Goal: Download file/media

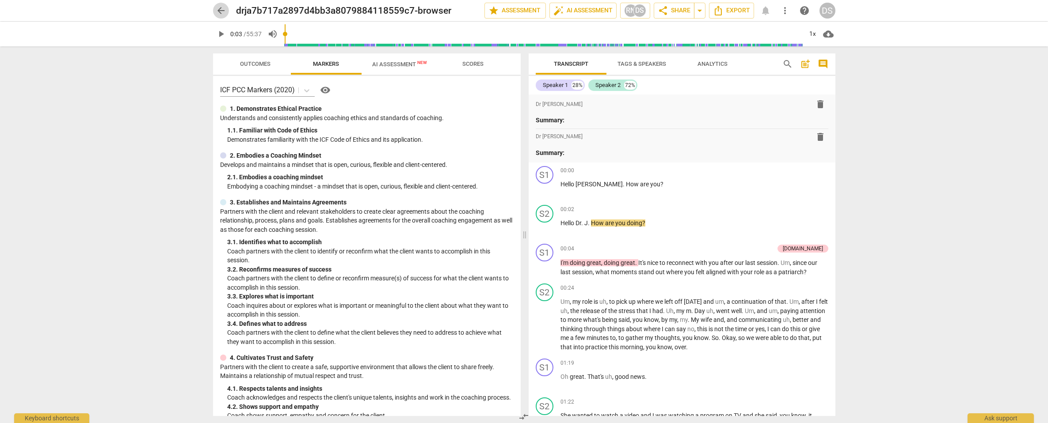
click at [222, 12] on span "arrow_back" at bounding box center [221, 10] width 11 height 11
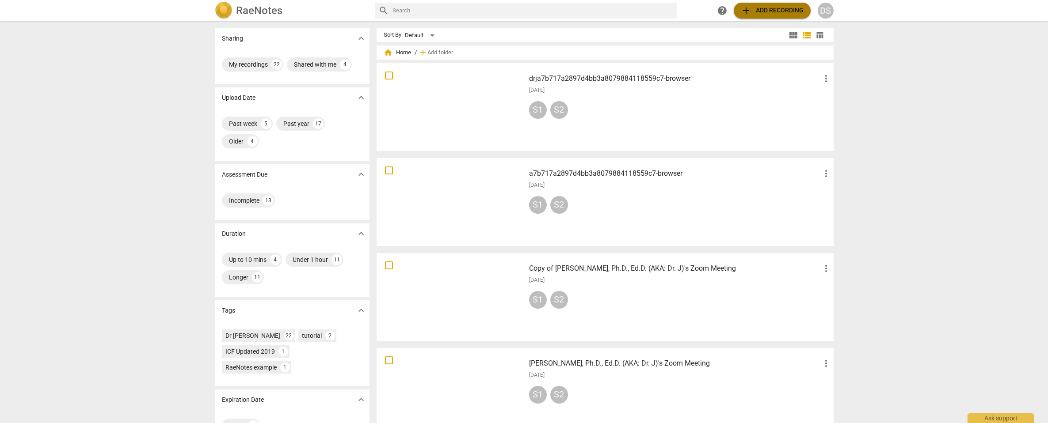
click at [776, 9] on span "add Add recording" at bounding box center [772, 10] width 63 height 11
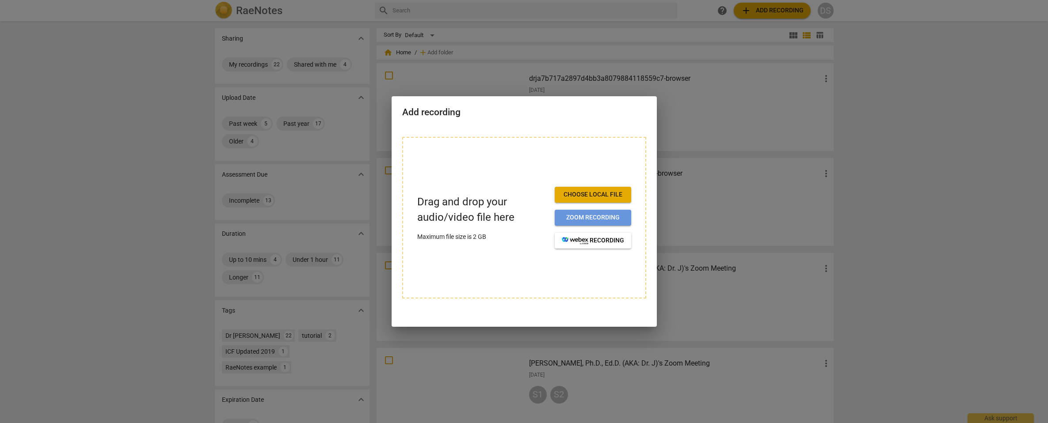
click at [605, 217] on span "Zoom recording" at bounding box center [593, 217] width 62 height 9
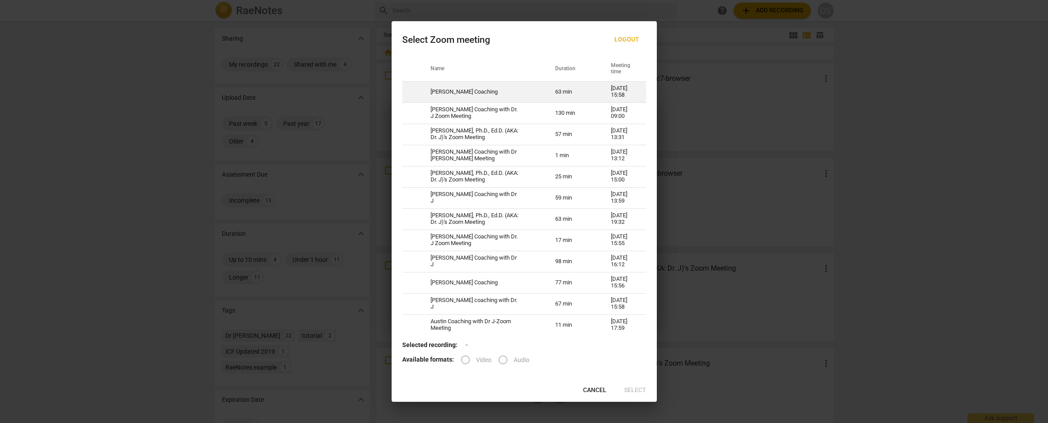
click at [502, 86] on td "[PERSON_NAME] Coaching" at bounding box center [482, 91] width 125 height 21
radio input "true"
click at [633, 388] on span "Select" at bounding box center [635, 390] width 22 height 9
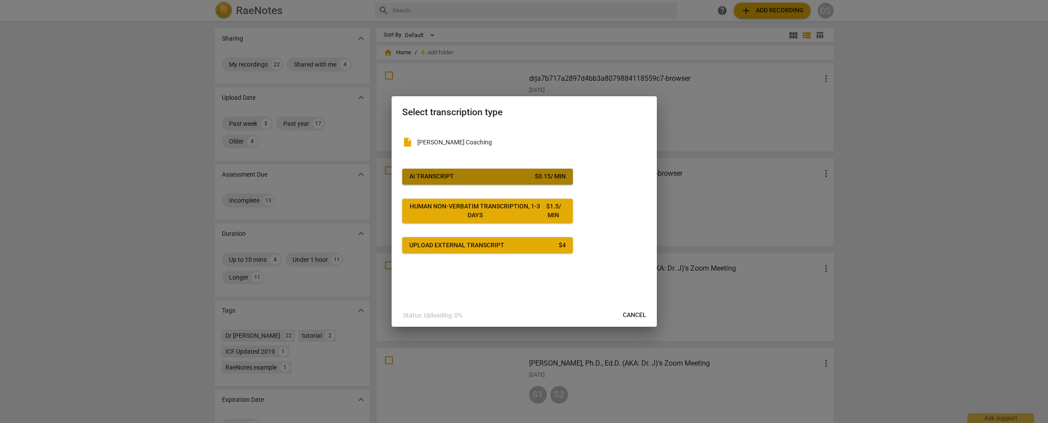
click at [537, 181] on button "AI Transcript $ 0.15 / min" at bounding box center [487, 177] width 171 height 16
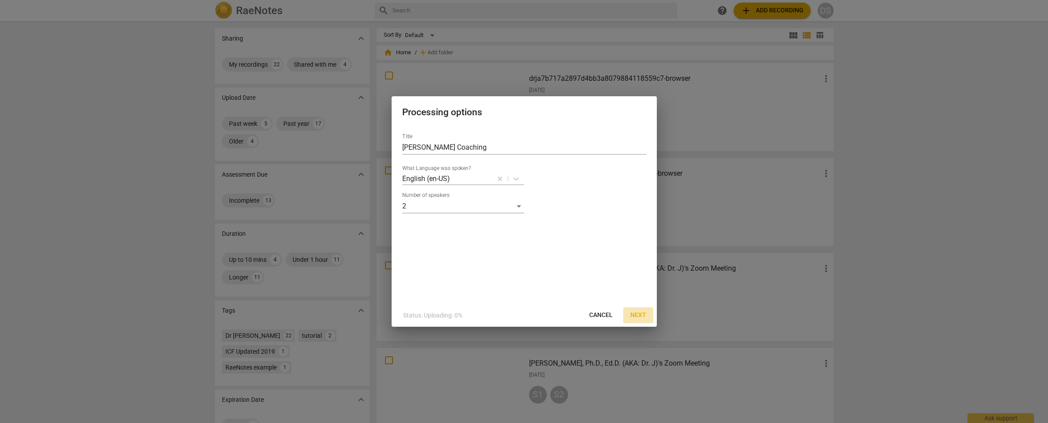
click at [639, 317] on span "Next" at bounding box center [638, 315] width 16 height 9
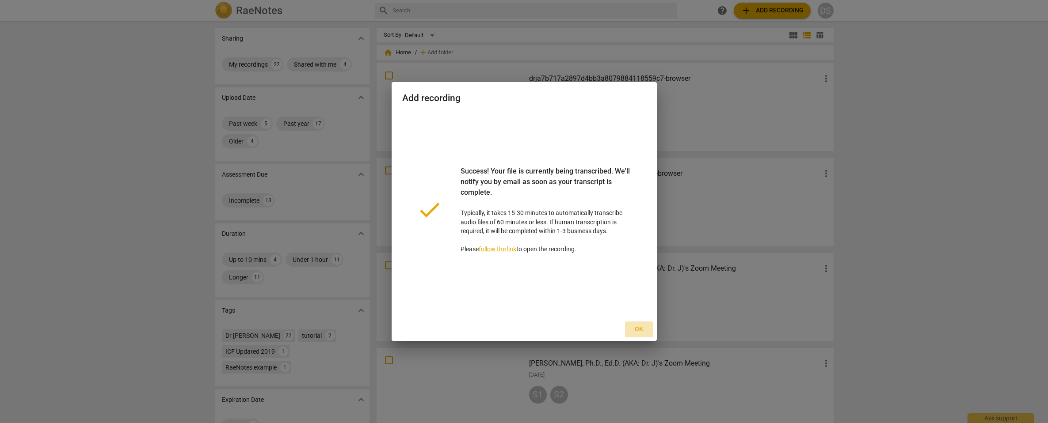
click at [637, 328] on span "Ok" at bounding box center [639, 329] width 14 height 9
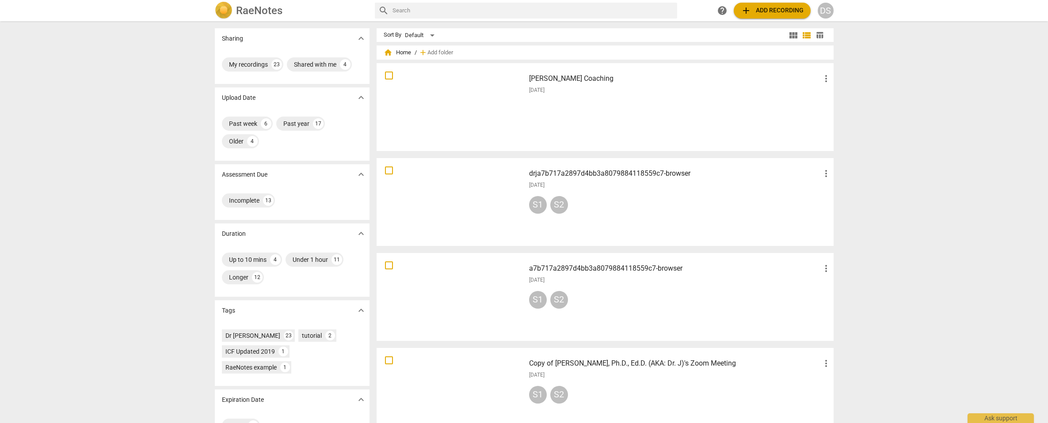
click at [570, 92] on div "[DATE]" at bounding box center [680, 91] width 302 height 8
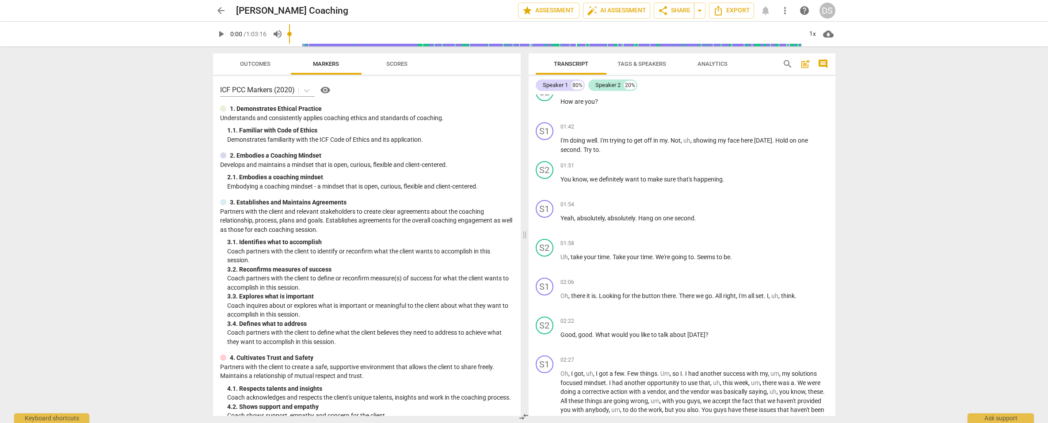
scroll to position [53, 0]
click at [635, 62] on span "Tags & Speakers" at bounding box center [641, 64] width 49 height 7
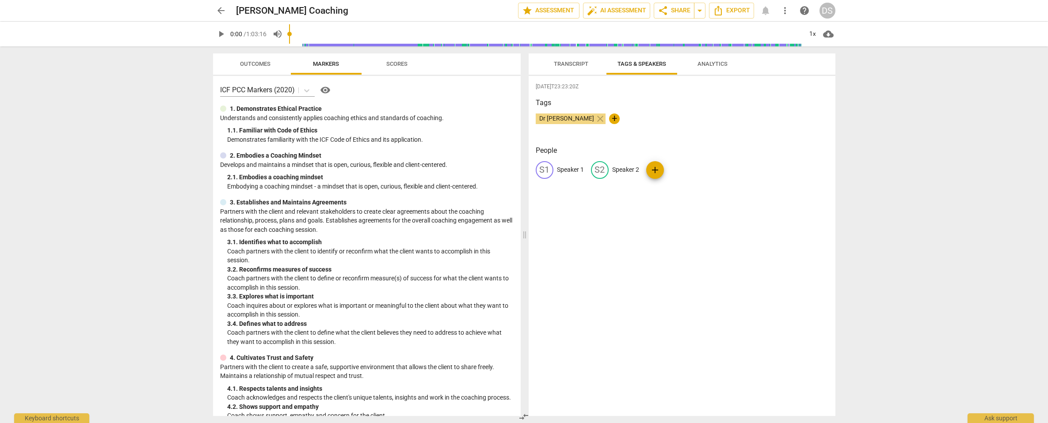
click at [568, 61] on span "Transcript" at bounding box center [571, 64] width 34 height 7
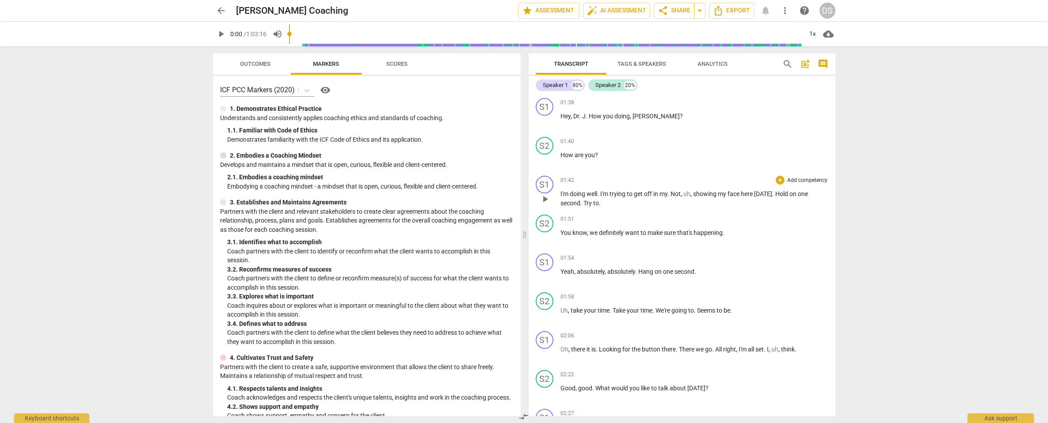
scroll to position [-1, 0]
click at [702, 67] on span "Analytics" at bounding box center [712, 64] width 30 height 7
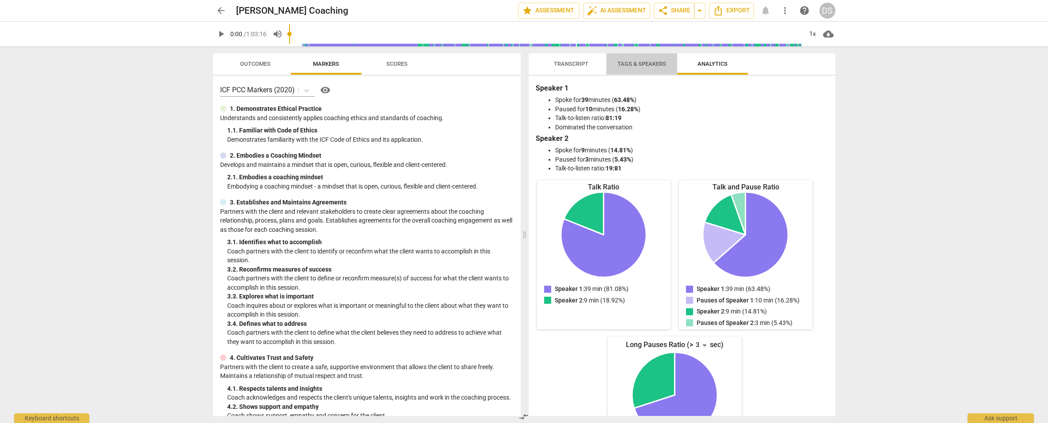
click at [649, 68] on span "Tags & Speakers" at bounding box center [642, 64] width 70 height 12
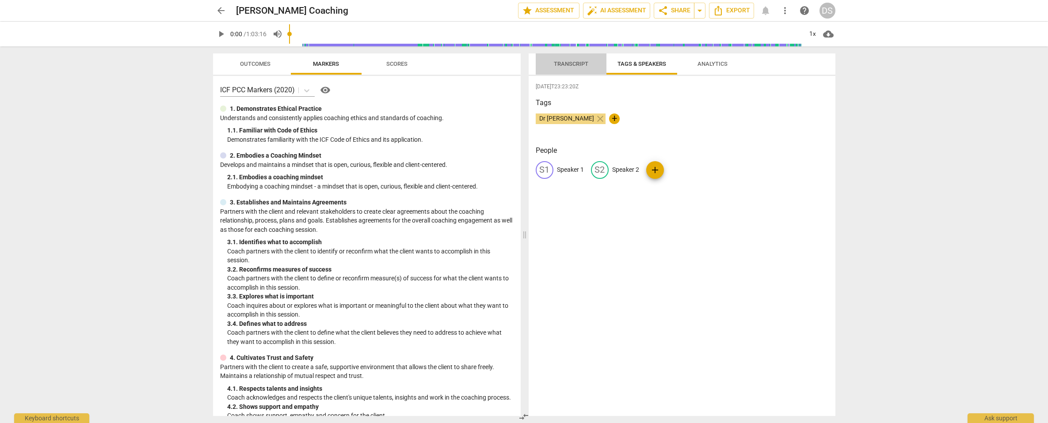
click at [574, 67] on span "Transcript" at bounding box center [571, 64] width 34 height 7
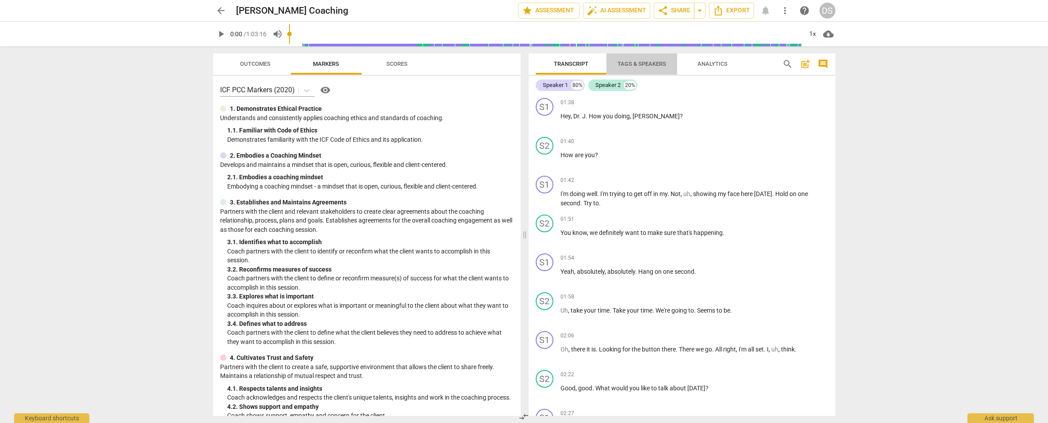
click at [638, 66] on span "Tags & Speakers" at bounding box center [641, 64] width 49 height 7
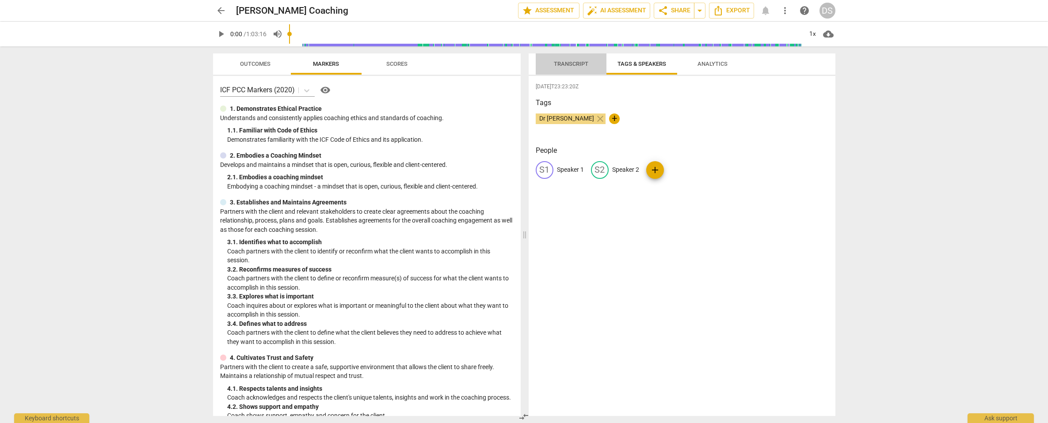
click at [560, 68] on span "Transcript" at bounding box center [571, 64] width 56 height 12
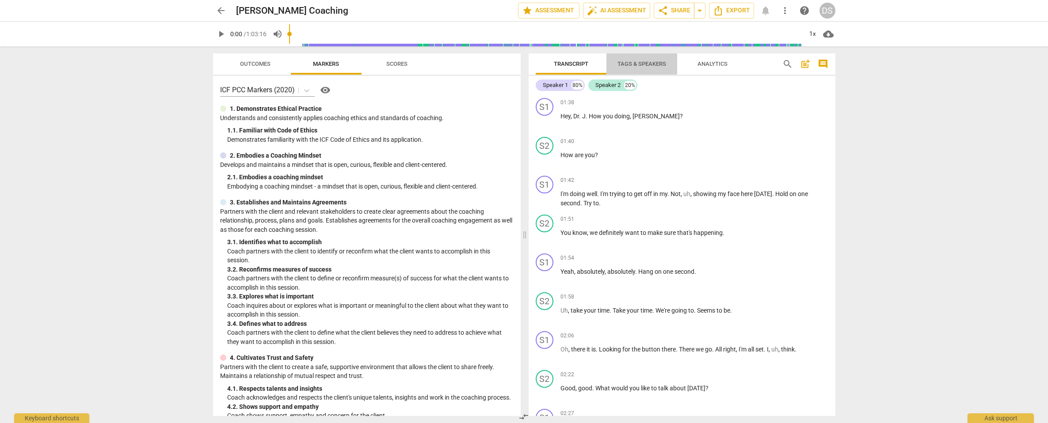
click at [629, 67] on span "Tags & Speakers" at bounding box center [641, 64] width 49 height 7
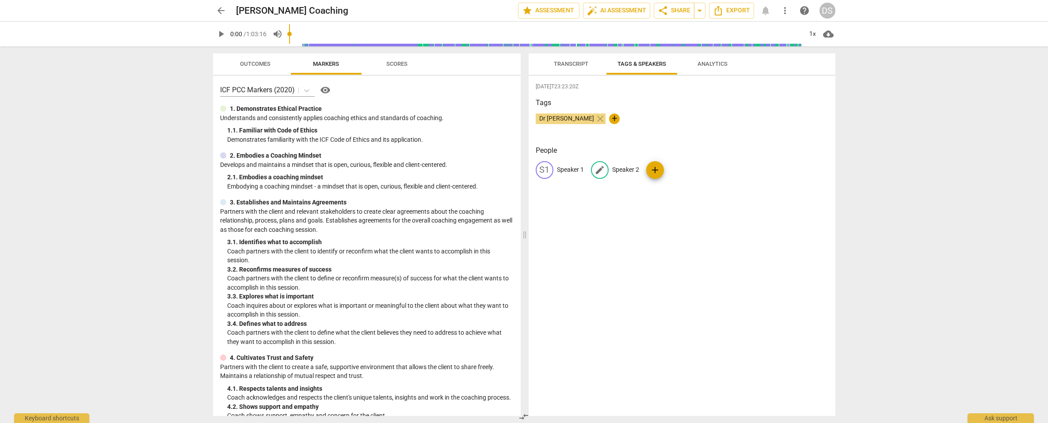
click at [602, 173] on span "edit" at bounding box center [599, 170] width 11 height 11
drag, startPoint x: 642, startPoint y: 171, endPoint x: 614, endPoint y: 171, distance: 27.4
click at [614, 170] on input "Speaker 2" at bounding box center [647, 170] width 71 height 14
type input "S"
type input "d"
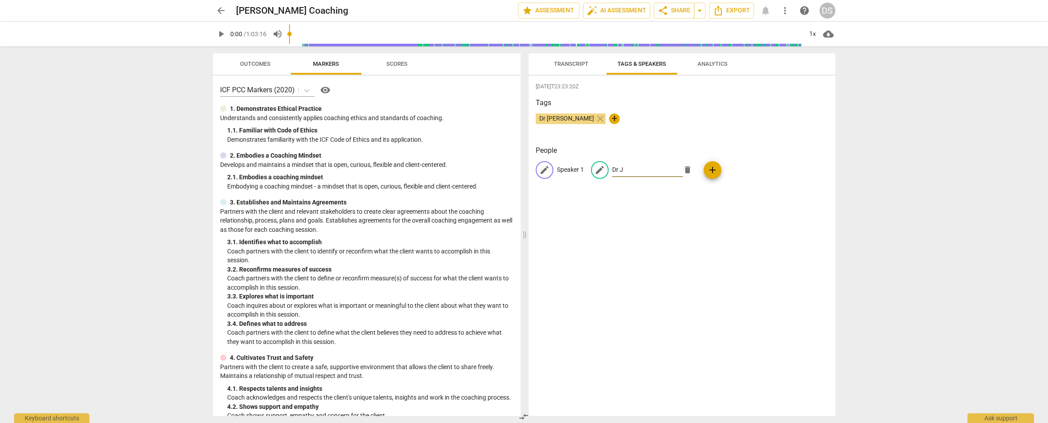
type input "Dr J"
click at [567, 173] on p "Speaker 1" at bounding box center [570, 169] width 27 height 9
drag, startPoint x: 591, startPoint y: 171, endPoint x: 564, endPoint y: 171, distance: 27.0
click at [564, 171] on input "Speaker 1" at bounding box center [592, 170] width 71 height 14
type input "S"
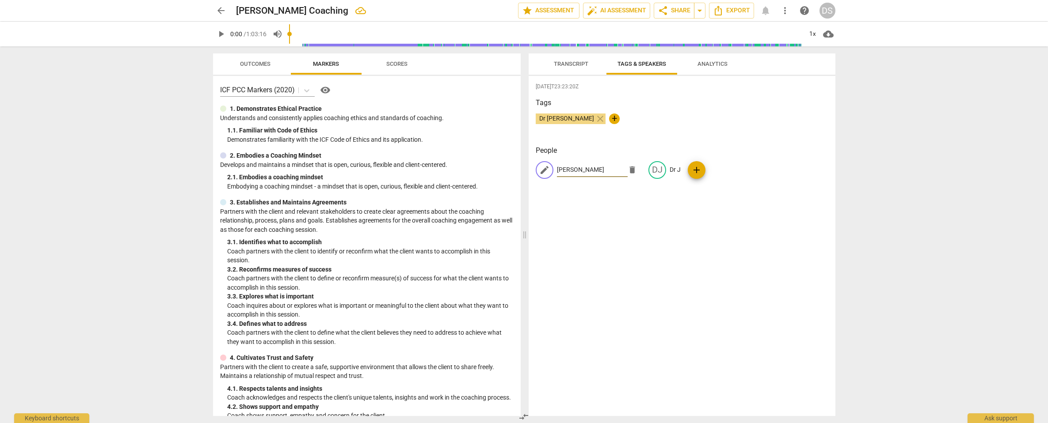
type input "[PERSON_NAME]"
click at [616, 197] on div "[DATE]T23:23:20Z Tags Dr [PERSON_NAME] close + People edit [PERSON_NAME] delete…" at bounding box center [681, 246] width 307 height 340
click at [710, 65] on span "Analytics" at bounding box center [712, 64] width 30 height 7
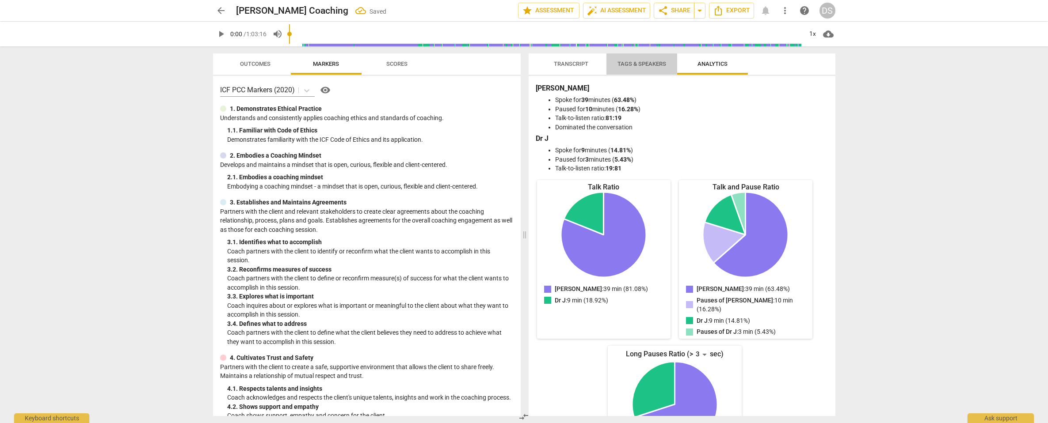
click at [637, 62] on span "Tags & Speakers" at bounding box center [641, 64] width 49 height 7
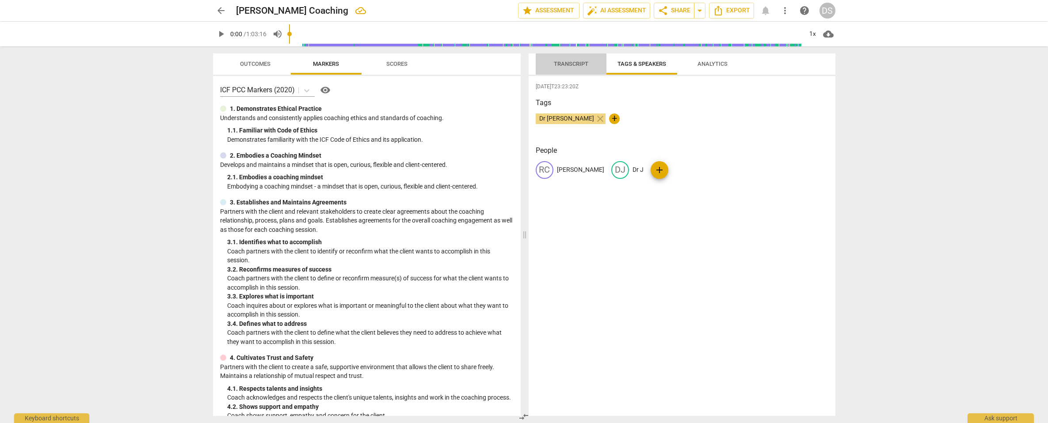
click at [574, 67] on span "Transcript" at bounding box center [571, 64] width 34 height 7
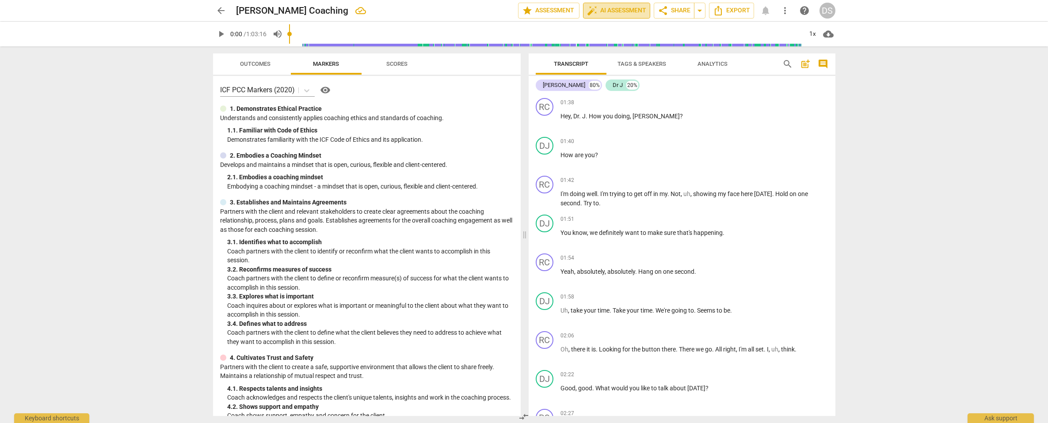
click at [610, 13] on span "auto_fix_high AI Assessment" at bounding box center [616, 10] width 59 height 11
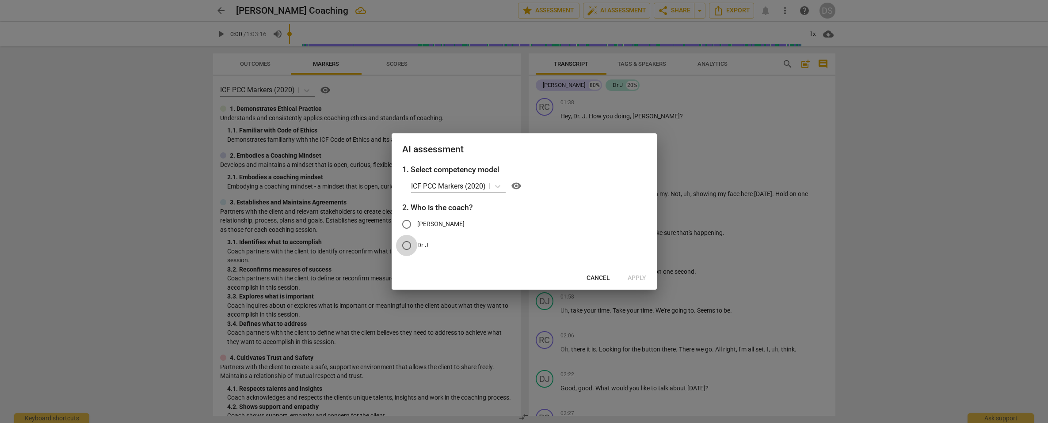
click at [408, 247] on input "Dr J" at bounding box center [406, 245] width 21 height 21
radio input "true"
click at [642, 280] on span "Apply" at bounding box center [636, 278] width 19 height 9
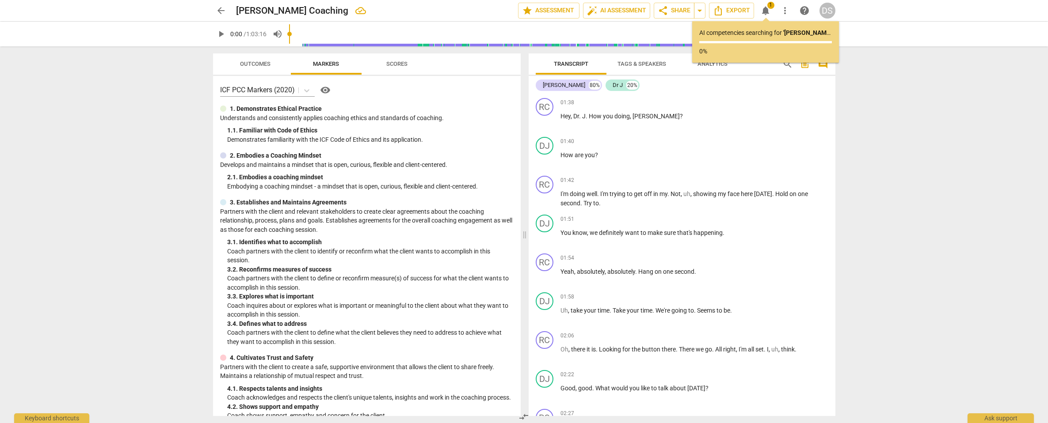
scroll to position [0, 0]
click at [251, 65] on span "Outcomes" at bounding box center [255, 64] width 30 height 7
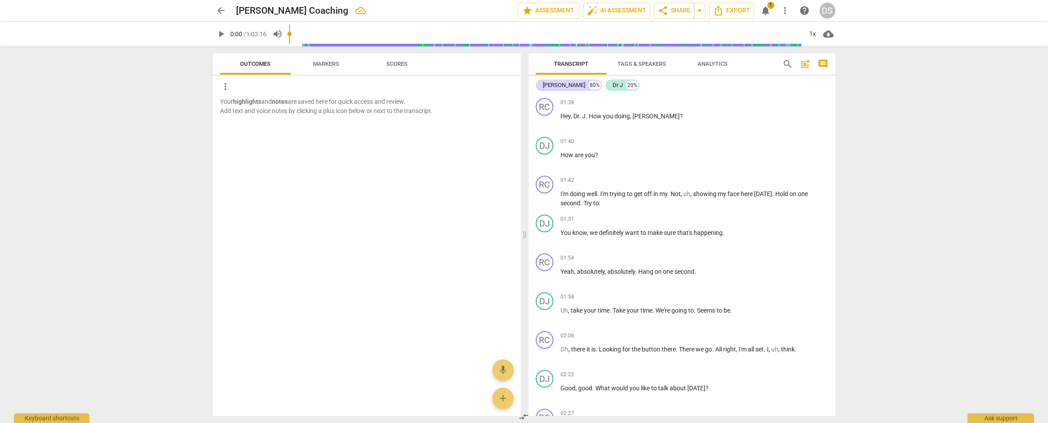
scroll to position [0, 0]
click at [326, 64] on span "Markers" at bounding box center [326, 64] width 26 height 7
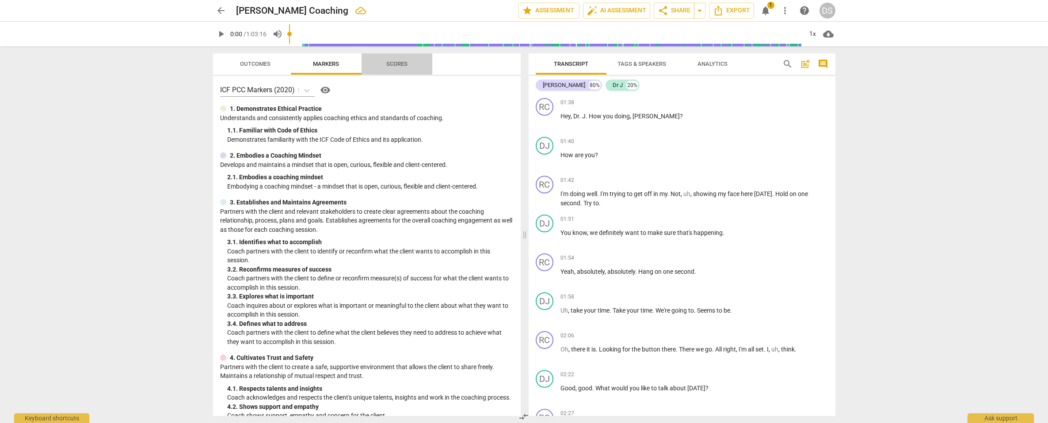
scroll to position [0, 0]
click at [401, 63] on span "Scores" at bounding box center [396, 64] width 21 height 7
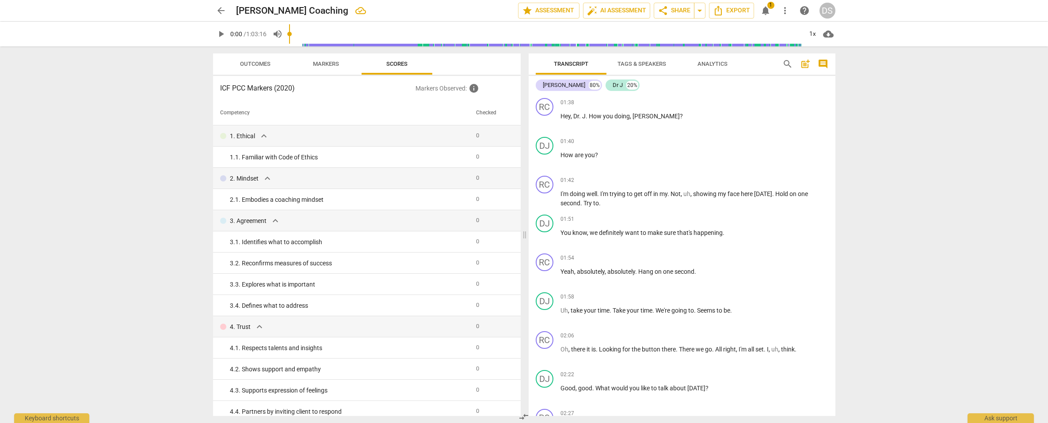
scroll to position [0, 0]
click at [315, 64] on span "Markers" at bounding box center [326, 64] width 26 height 7
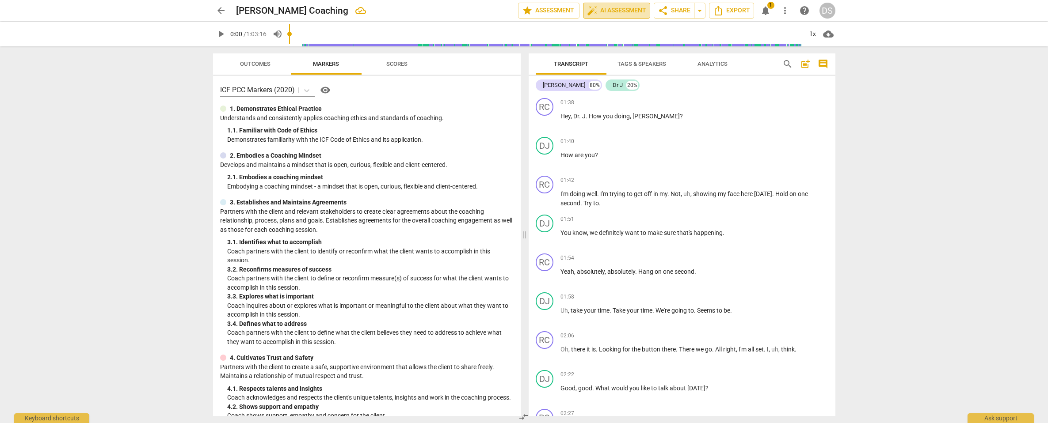
click at [609, 12] on span "auto_fix_high AI Assessment" at bounding box center [616, 10] width 59 height 11
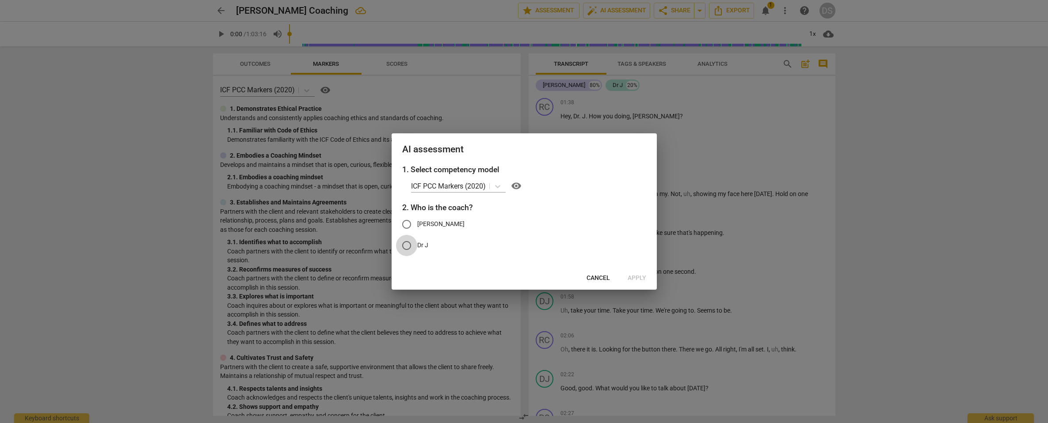
click at [407, 247] on input "Dr J" at bounding box center [406, 245] width 21 height 21
radio input "true"
click at [638, 278] on span "Apply" at bounding box center [636, 278] width 19 height 9
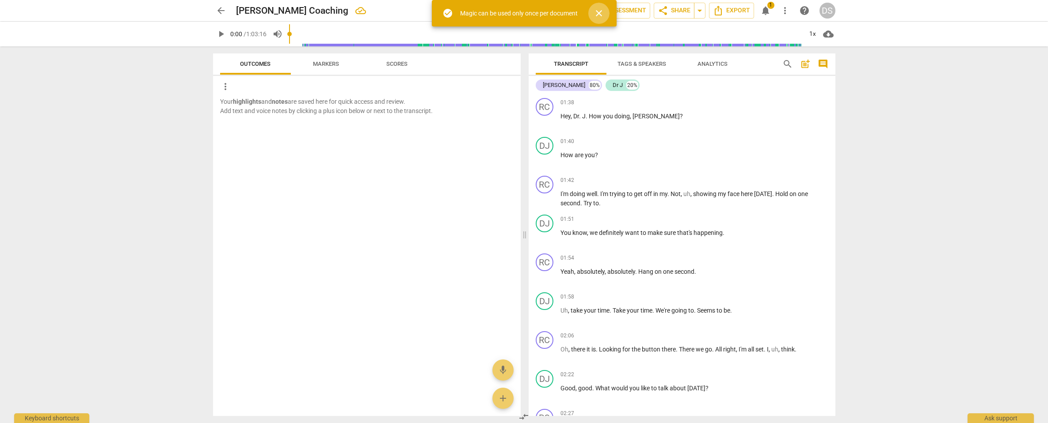
click at [601, 14] on span "close" at bounding box center [598, 13] width 11 height 11
click at [772, 5] on span "1" at bounding box center [770, 5] width 7 height 7
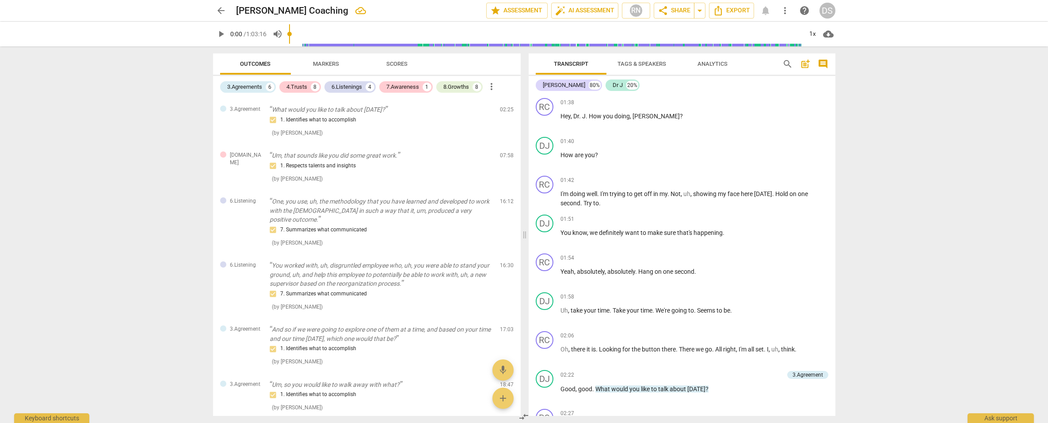
click at [768, 11] on div "arrow_back [PERSON_NAME] Coaching edit star Assessment auto_fix_high AI Assessm…" at bounding box center [524, 11] width 622 height 16
click at [767, 11] on div "arrow_back [PERSON_NAME] Coaching edit star Assessment auto_fix_high AI Assessm…" at bounding box center [524, 11] width 622 height 16
click at [607, 12] on span "auto_fix_high AI Assessment" at bounding box center [584, 10] width 59 height 11
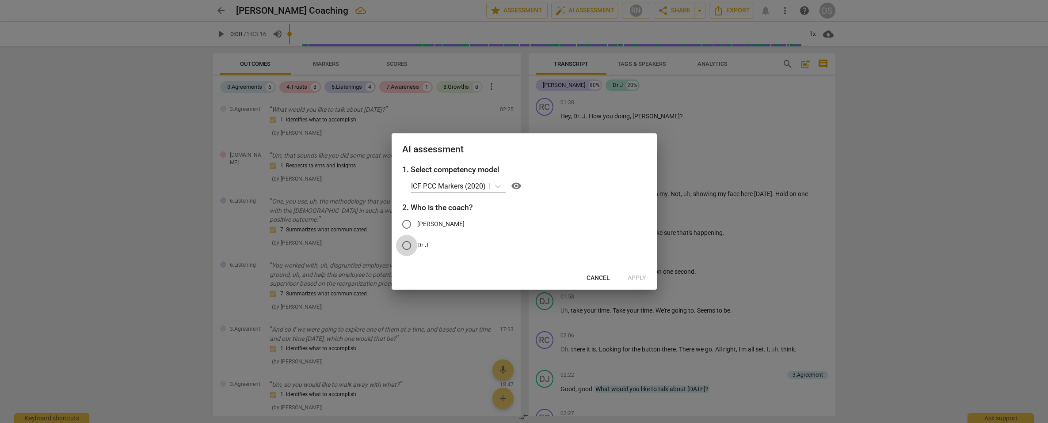
click at [404, 245] on input "Dr J" at bounding box center [406, 245] width 21 height 21
radio input "true"
click at [634, 278] on span "Apply" at bounding box center [636, 278] width 19 height 9
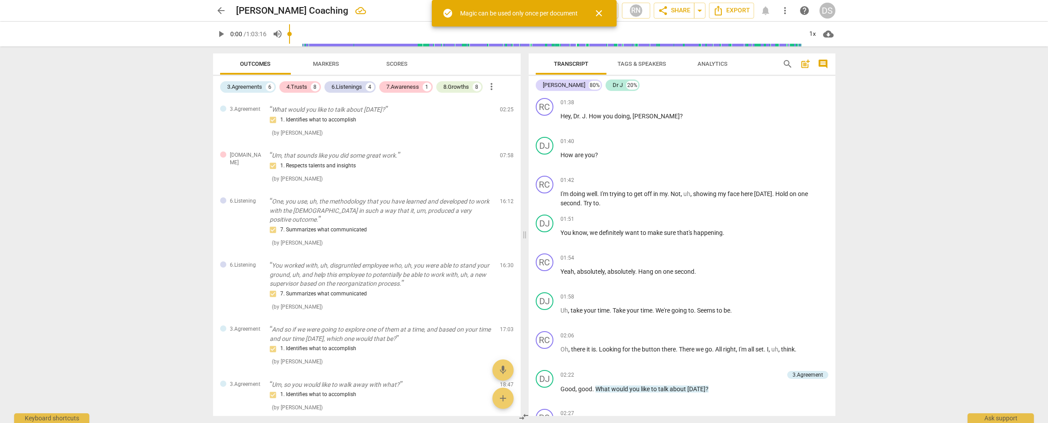
click at [764, 8] on div "arrow_back [PERSON_NAME] Coaching edit star Assessment auto_fix_high AI Assessm…" at bounding box center [524, 11] width 622 height 16
click at [783, 8] on span "more_vert" at bounding box center [784, 10] width 11 height 11
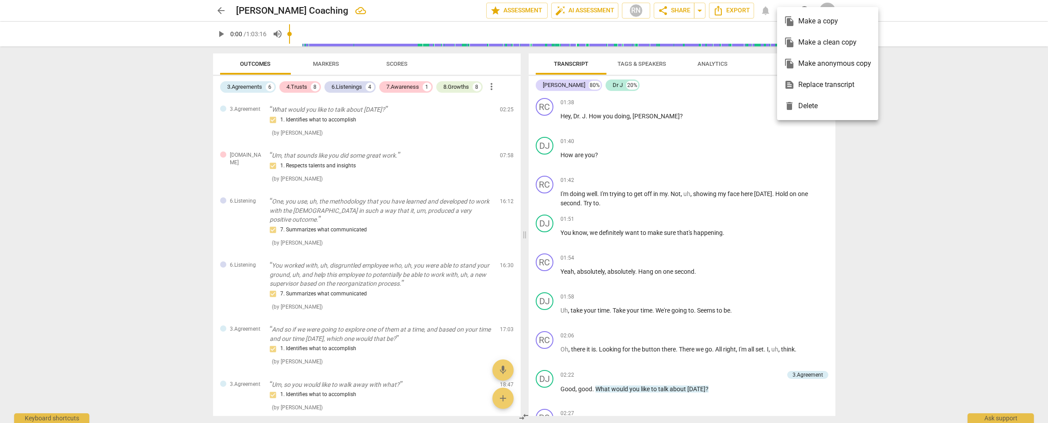
click at [768, 28] on div at bounding box center [524, 211] width 1048 height 423
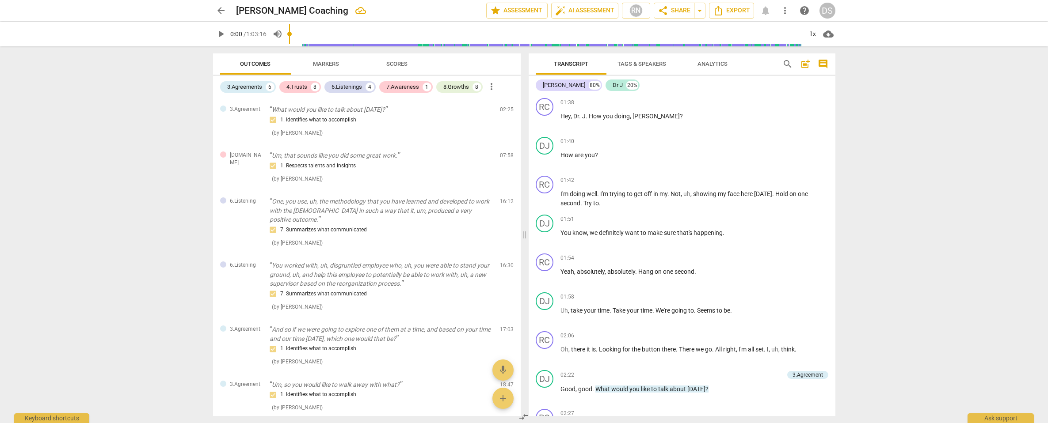
click at [715, 65] on span "Analytics" at bounding box center [712, 64] width 30 height 7
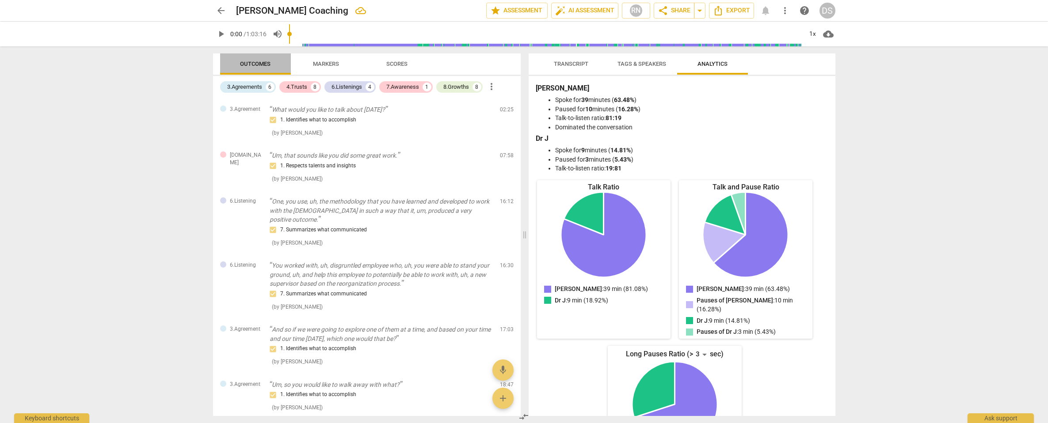
click at [249, 68] on span "Outcomes" at bounding box center [255, 64] width 52 height 12
click at [326, 67] on span "Markers" at bounding box center [326, 64] width 26 height 7
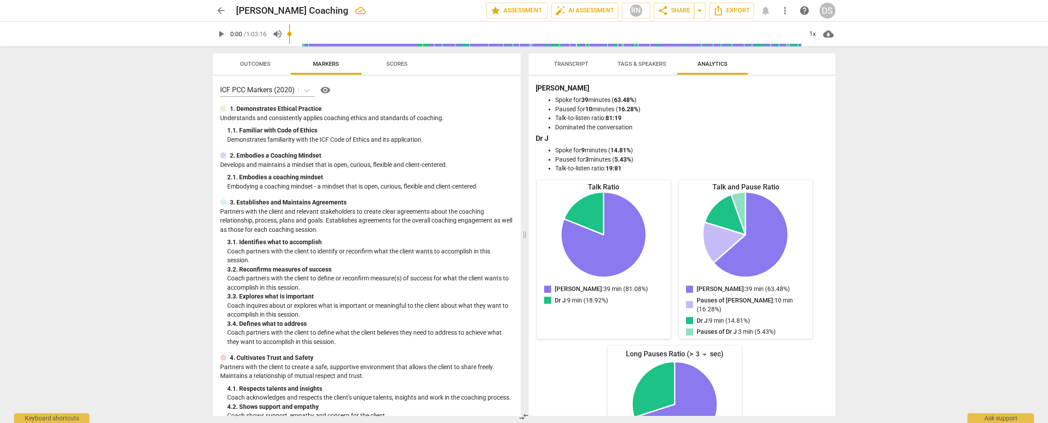
click at [372, 68] on span "Scores" at bounding box center [396, 64] width 71 height 12
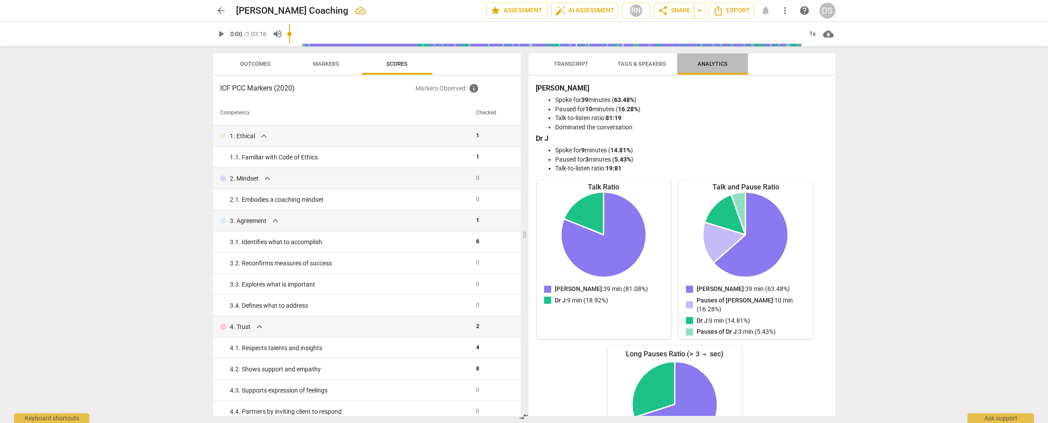
click at [700, 65] on span "Analytics" at bounding box center [712, 64] width 30 height 7
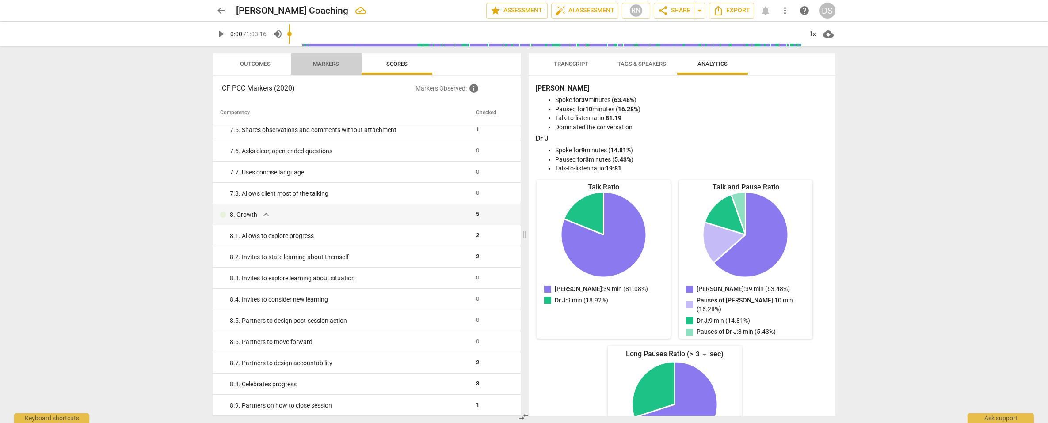
click at [322, 63] on span "Markers" at bounding box center [326, 64] width 26 height 7
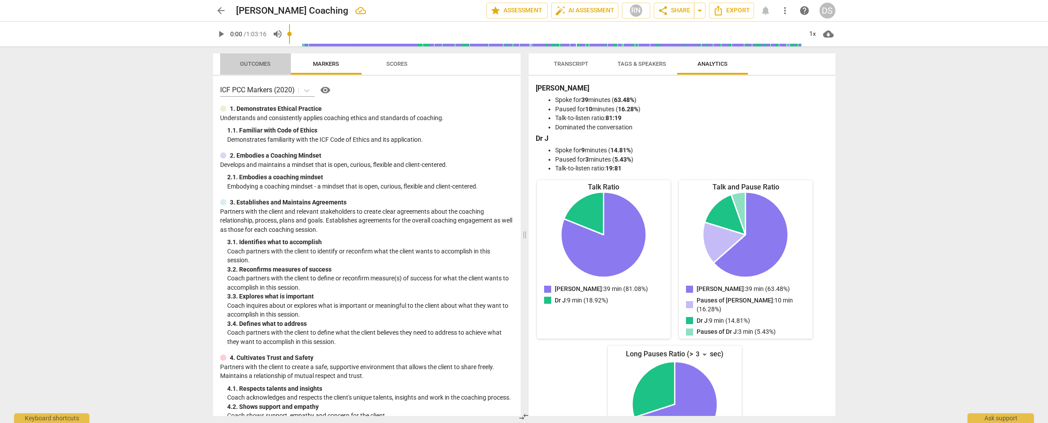
click at [260, 65] on span "Outcomes" at bounding box center [255, 64] width 30 height 7
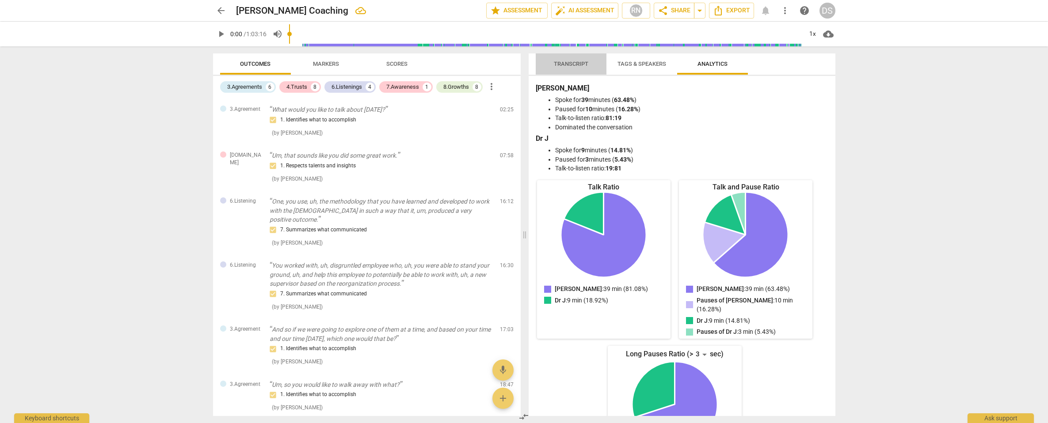
click at [588, 65] on span "Transcript" at bounding box center [571, 64] width 34 height 7
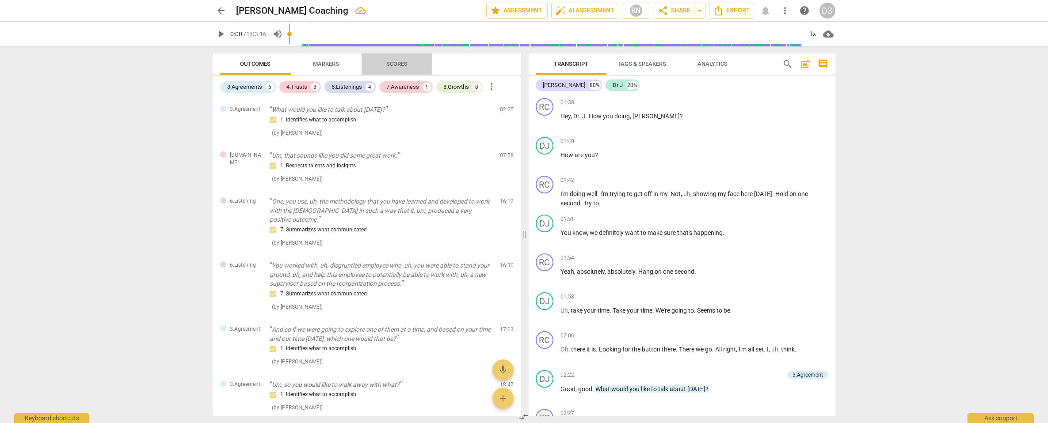
click at [397, 67] on span "Scores" at bounding box center [396, 64] width 21 height 7
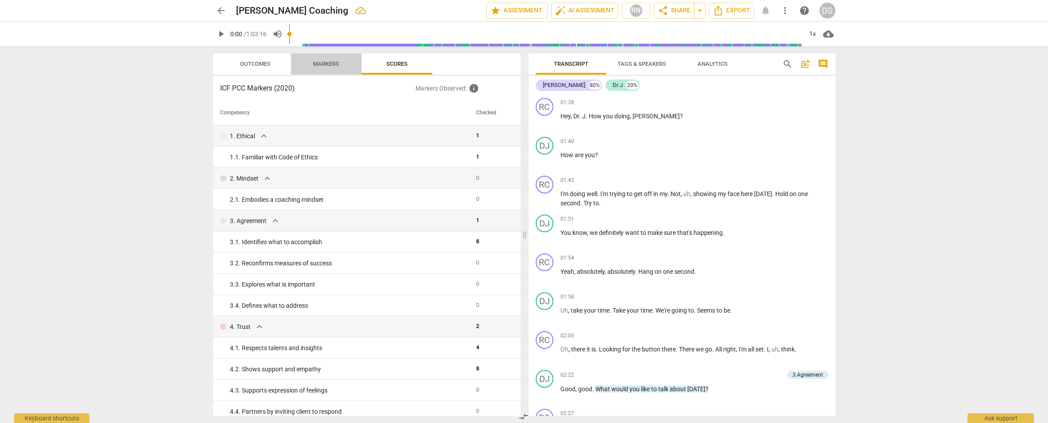
click at [323, 66] on span "Markers" at bounding box center [326, 64] width 26 height 7
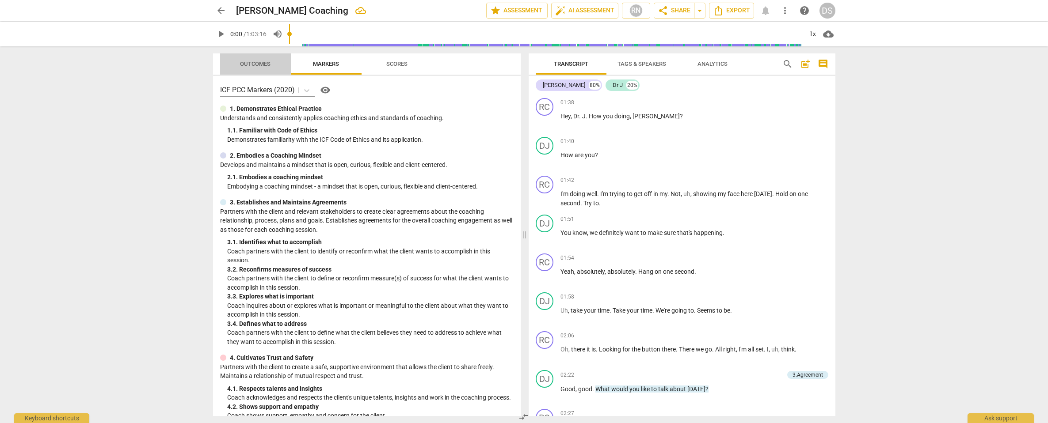
click at [264, 62] on span "Outcomes" at bounding box center [255, 64] width 30 height 7
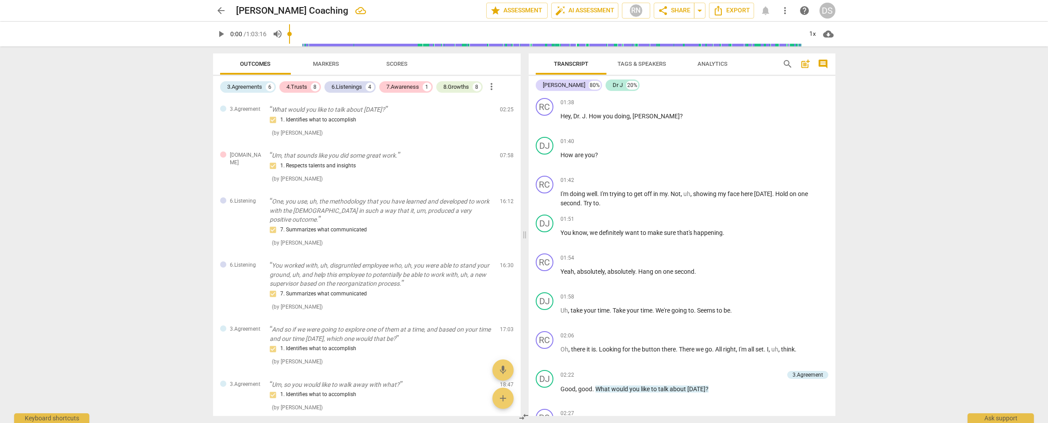
click at [332, 64] on span "Markers" at bounding box center [326, 64] width 26 height 7
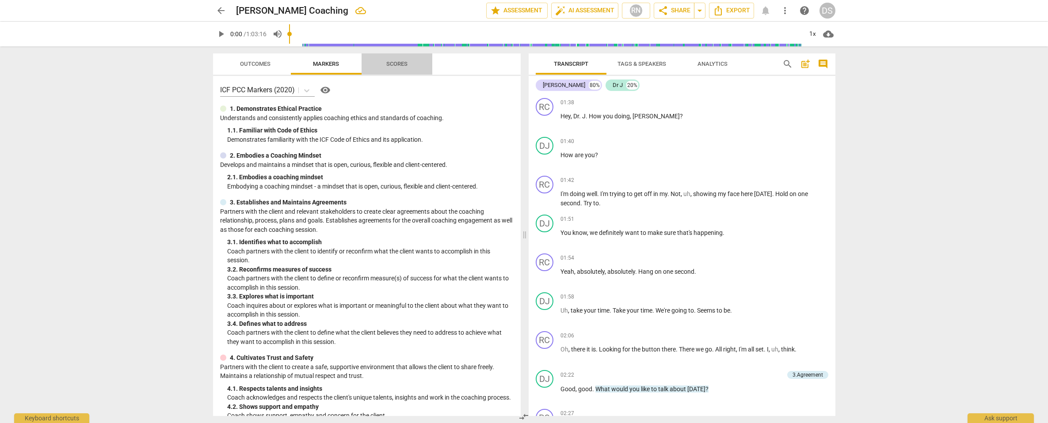
click at [400, 66] on span "Scores" at bounding box center [396, 64] width 21 height 7
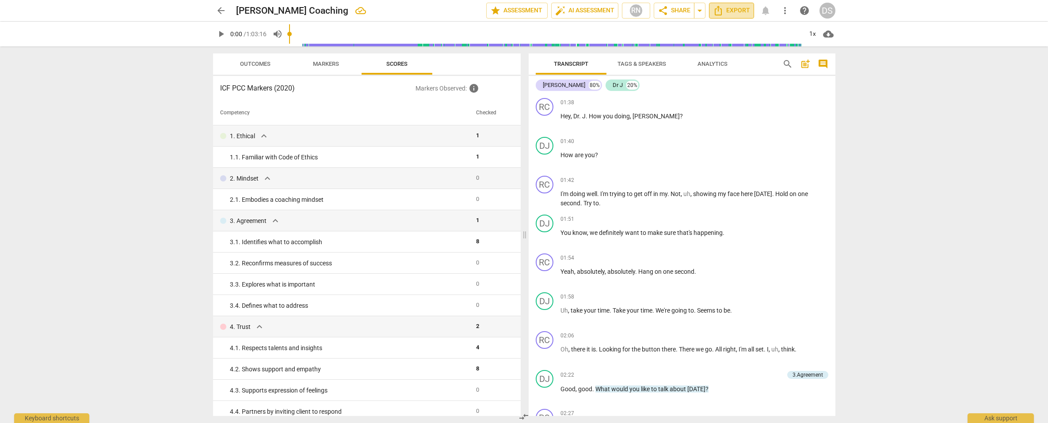
click at [739, 10] on span "Export" at bounding box center [731, 10] width 37 height 11
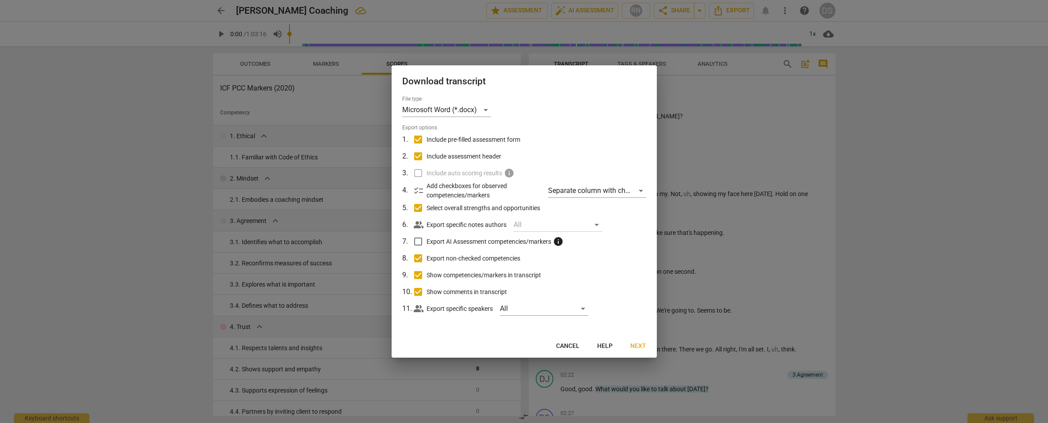
click at [748, 117] on div at bounding box center [524, 211] width 1048 height 423
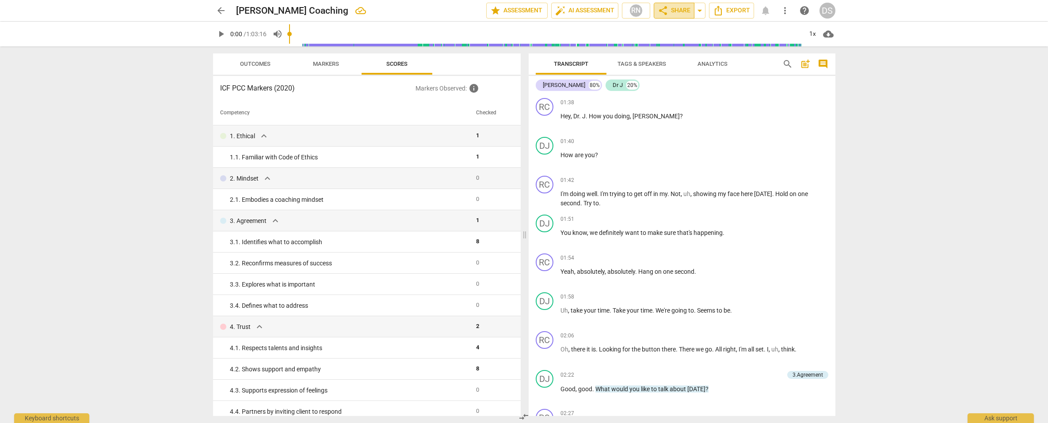
click at [676, 11] on span "share Share" at bounding box center [673, 10] width 33 height 11
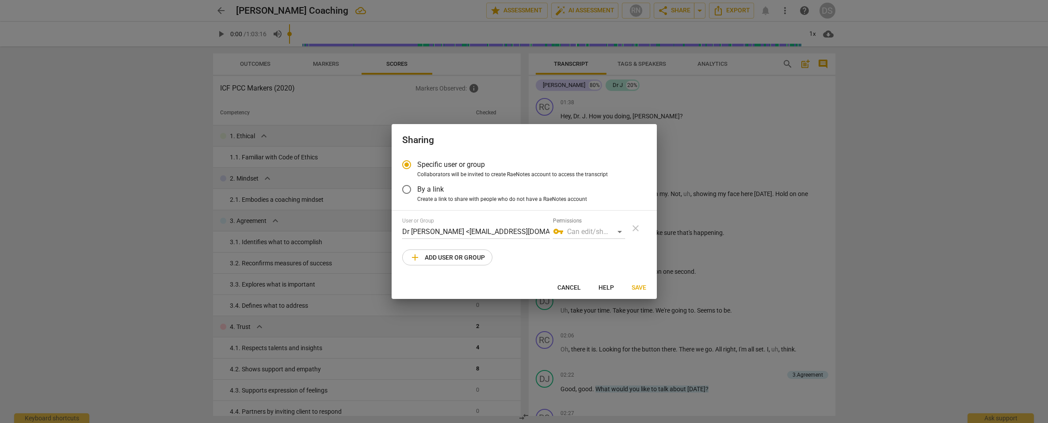
click at [714, 54] on div at bounding box center [524, 211] width 1048 height 423
radio input "false"
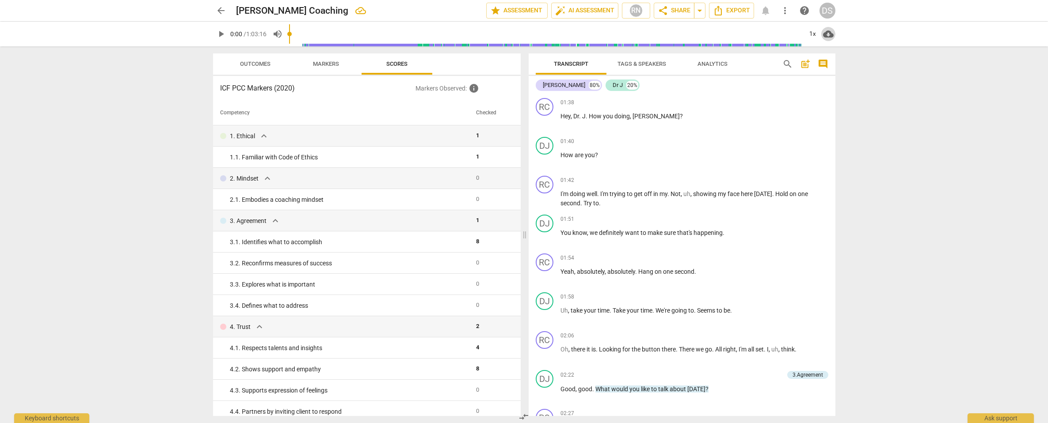
click at [826, 34] on span "cloud_download" at bounding box center [828, 34] width 11 height 11
click at [844, 34] on li "Download audio" at bounding box center [853, 33] width 65 height 21
